Goal: Go to known website: Access a specific website the user already knows

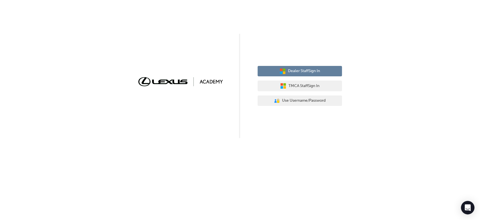
click at [284, 67] on button "Dealer Staff Sign In" at bounding box center [300, 71] width 84 height 11
